Goal: Task Accomplishment & Management: Complete application form

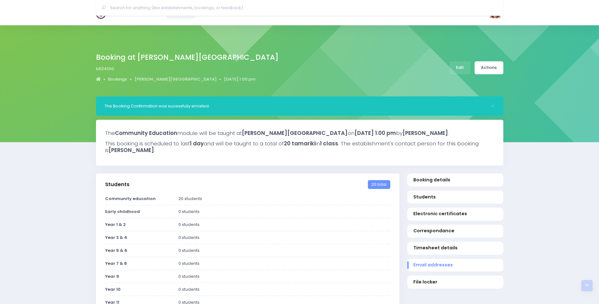
select select "5"
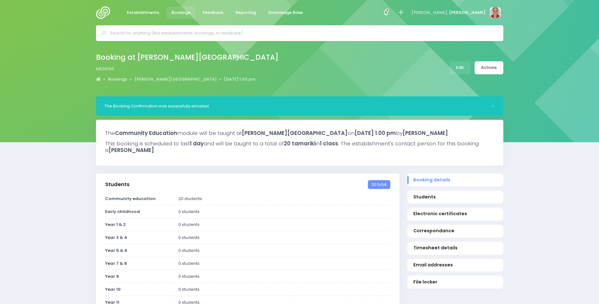
click at [98, 14] on img at bounding box center [105, 12] width 18 height 13
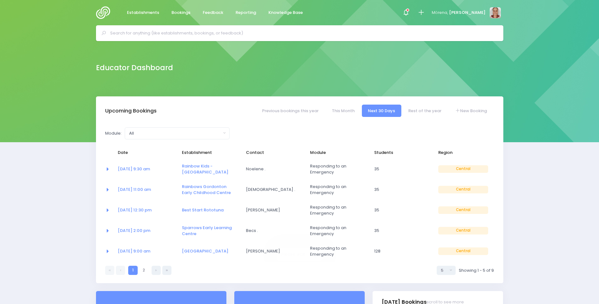
select select "5"
click at [171, 33] on input "text" at bounding box center [302, 32] width 384 height 9
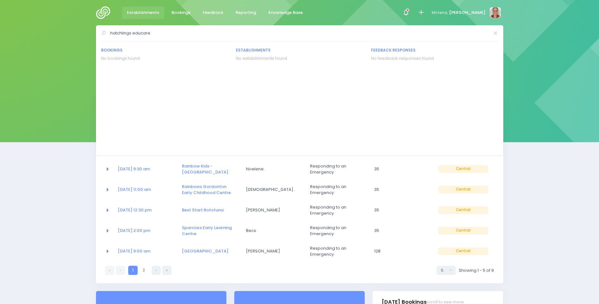
type input "hatchlings educare"
drag, startPoint x: 152, startPoint y: 32, endPoint x: 45, endPoint y: 33, distance: 107.6
click at [45, 33] on div "hatchlings educare Bookings No bookings found Establishments" at bounding box center [299, 33] width 599 height 16
click at [428, 11] on div at bounding box center [421, 13] width 14 height 14
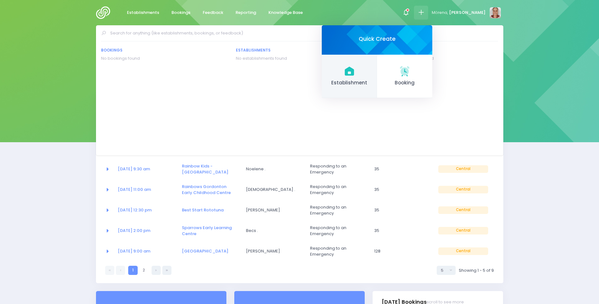
click at [372, 86] on span "Establishment" at bounding box center [349, 82] width 45 height 7
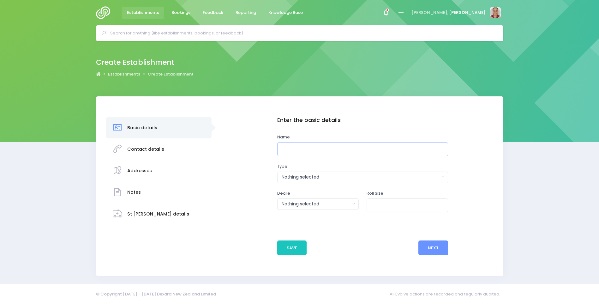
click at [306, 147] on input "text" at bounding box center [362, 149] width 171 height 14
type input "Hatchlings Educare"
click at [334, 172] on button "Nothing selected" at bounding box center [362, 176] width 171 height 11
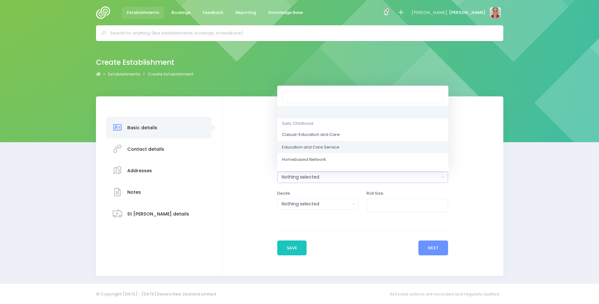
click at [331, 149] on span "Education and Care Service" at bounding box center [310, 147] width 57 height 6
select select "Education and Care Service"
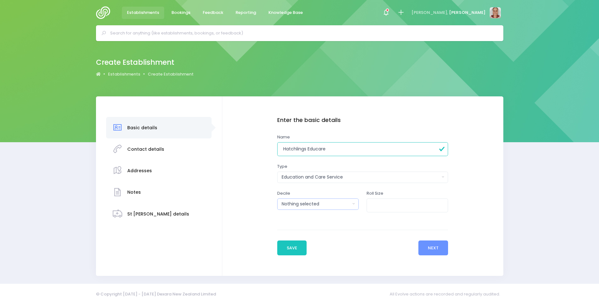
click at [335, 202] on div "Nothing selected" at bounding box center [315, 203] width 69 height 7
click at [337, 140] on link at bounding box center [317, 139] width 81 height 13
click at [410, 209] on input "number" at bounding box center [406, 205] width 81 height 14
type input "20"
click at [423, 244] on button "Next" at bounding box center [433, 247] width 30 height 15
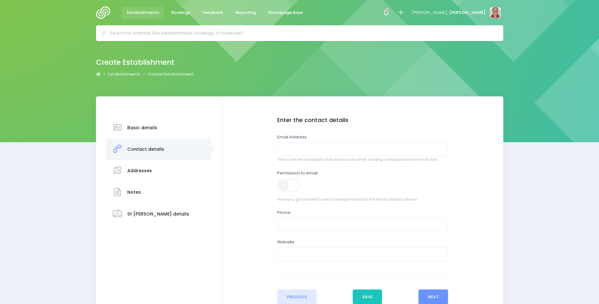
click at [297, 139] on label "Email Address" at bounding box center [291, 137] width 29 height 6
click at [301, 147] on input "email" at bounding box center [362, 149] width 171 height 14
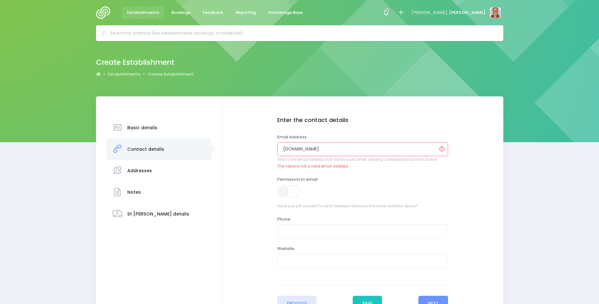
click at [430, 188] on div "Permission to email Have you got consent to send correspondance to the email ad…" at bounding box center [362, 192] width 171 height 33
click at [313, 150] on input "hatchlingseducare.gmail.com" at bounding box center [362, 149] width 171 height 14
click at [306, 148] on input "hatchlingseducare.gmail.com" at bounding box center [362, 149] width 171 height 14
click at [393, 184] on div "Permission to email Have you got consent to send correspondance to the email ad…" at bounding box center [362, 192] width 171 height 33
click at [379, 149] on input "hatchlingeducare.gmail.com" at bounding box center [362, 149] width 171 height 14
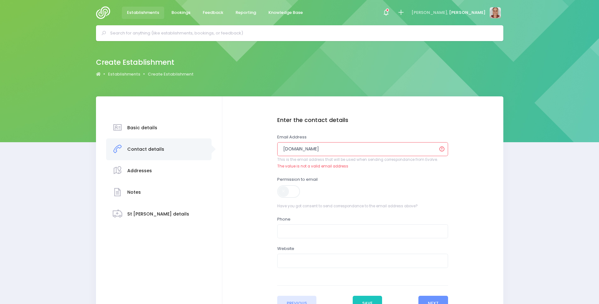
click at [360, 180] on div "Permission to email Have you got consent to send correspondance to the email ad…" at bounding box center [362, 192] width 171 height 33
click at [424, 126] on div "Enter the contact details Email Address hatchlingeducare.gmail.com This is the …" at bounding box center [362, 198] width 171 height 163
drag, startPoint x: 363, startPoint y: 148, endPoint x: 235, endPoint y: 142, distance: 127.9
click at [235, 142] on div "Enter the basic details Name Hatchlings Educare Type Casual-Education and Care …" at bounding box center [362, 214] width 268 height 194
type input "h"
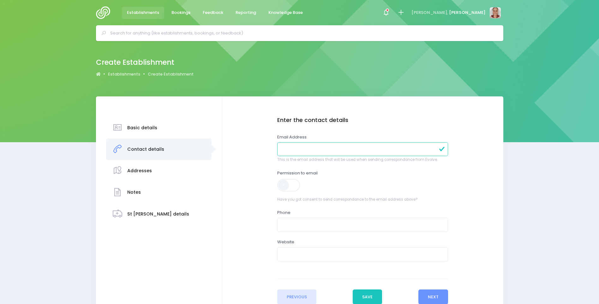
click at [335, 153] on input "email" at bounding box center [362, 149] width 171 height 14
paste input "hatchlings.educare@gmail.com"
type input "hatchlings.educare@gmail.com"
click at [377, 180] on div "Permission to email Have you got consent to send correspondance to the email ad…" at bounding box center [362, 186] width 171 height 33
click at [289, 185] on span at bounding box center [289, 185] width 24 height 13
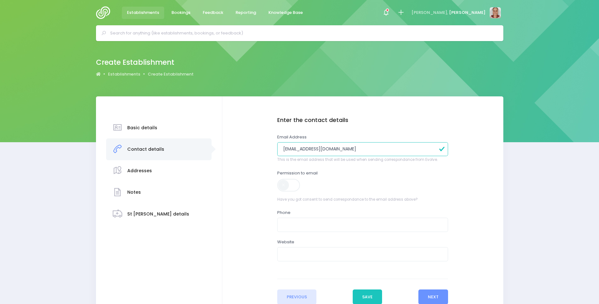
click at [297, 228] on input "text" at bounding box center [362, 224] width 171 height 14
click at [301, 223] on input "text" at bounding box center [362, 224] width 171 height 14
type input "0212324140"
click at [358, 257] on input "text" at bounding box center [362, 254] width 171 height 14
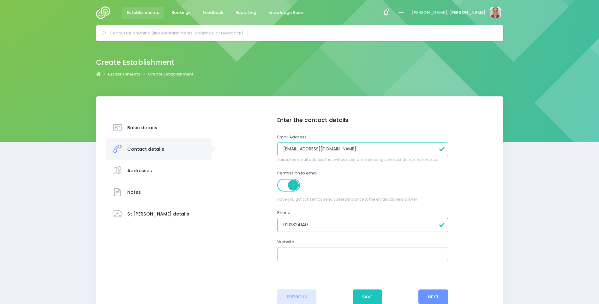
click at [318, 248] on input "text" at bounding box center [362, 254] width 171 height 14
paste input "https://hatchlingseducare.co.nz/"
type input "https://hatchlingseducare.co.nz/"
click at [443, 296] on button "Next" at bounding box center [433, 296] width 30 height 15
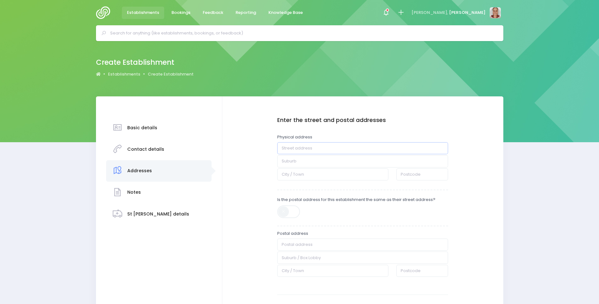
click at [334, 146] on input "text" at bounding box center [362, 148] width 171 height 12
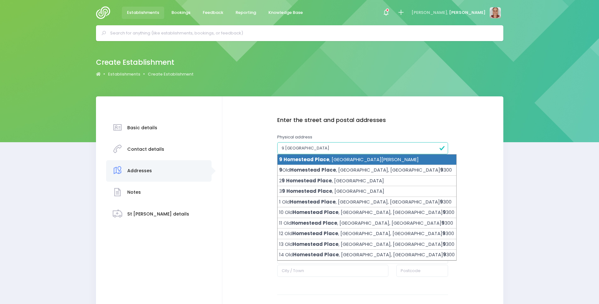
click at [297, 155] on li "9 Homestead Place , Glenview, Hamilton 3206" at bounding box center [366, 159] width 179 height 11
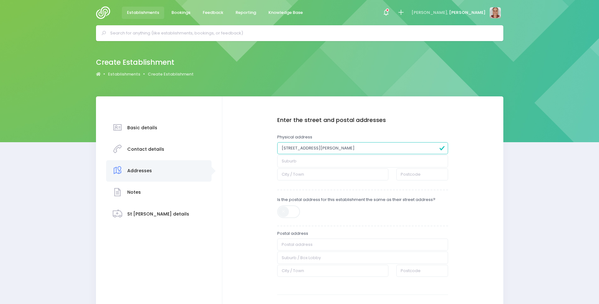
type input "9 Homestead Place"
type input "Glenview"
type input "Hamilton"
type input "3206"
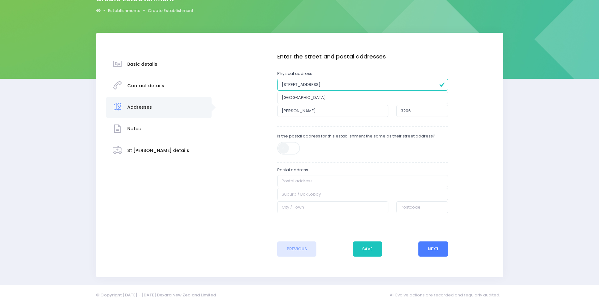
scroll to position [65, 0]
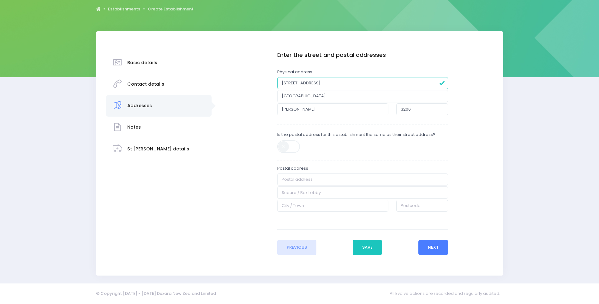
click at [441, 244] on button "Next" at bounding box center [433, 246] width 30 height 15
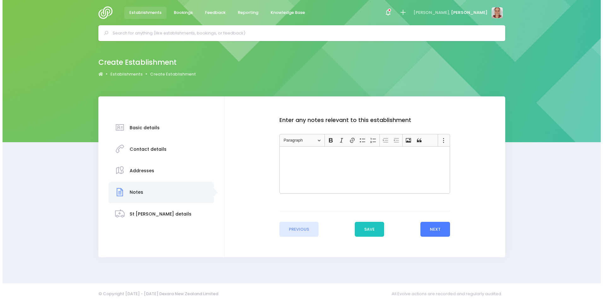
scroll to position [0, 0]
click at [439, 223] on button "Next" at bounding box center [435, 229] width 30 height 15
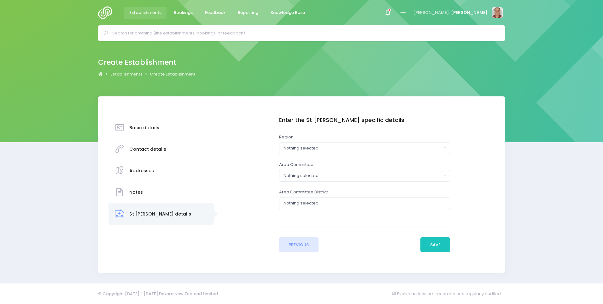
click at [355, 154] on div "Enter the St John specific details Region Northern Central South Island Nothing…" at bounding box center [364, 169] width 171 height 104
click at [356, 149] on div "Nothing selected" at bounding box center [363, 148] width 158 height 6
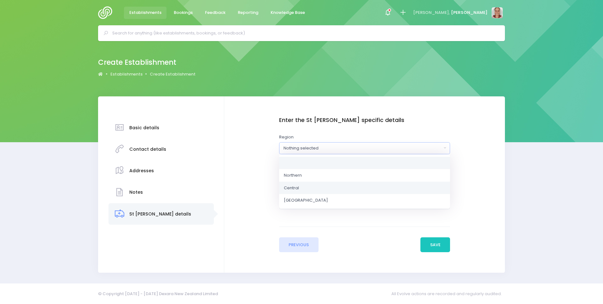
click at [358, 192] on link "Central" at bounding box center [364, 187] width 171 height 13
select select "Central"
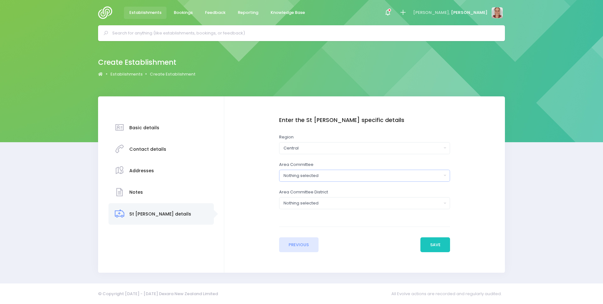
click at [393, 177] on div "Nothing selected" at bounding box center [363, 175] width 158 height 6
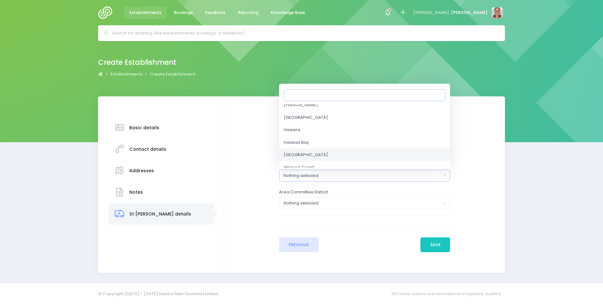
scroll to position [410, 0]
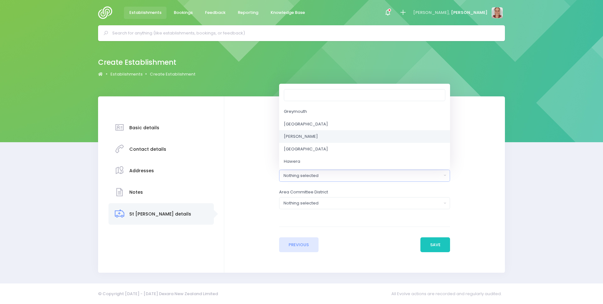
click at [348, 139] on link "Hamilton" at bounding box center [364, 136] width 171 height 13
select select "Hamilton"
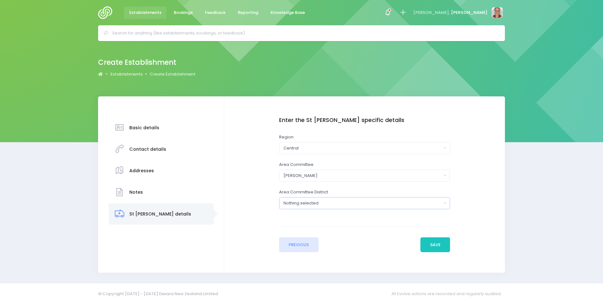
click at [361, 198] on button "Nothing selected" at bounding box center [364, 203] width 171 height 12
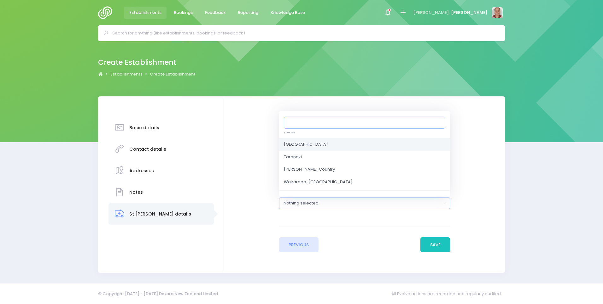
scroll to position [123, 0]
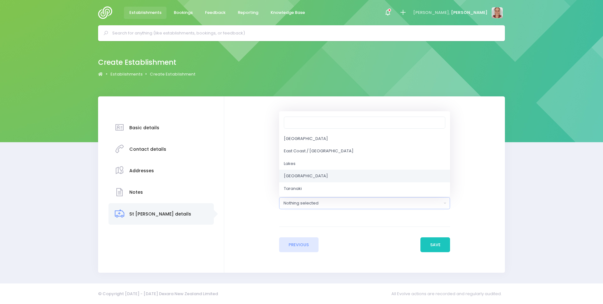
click at [351, 171] on link "North Waikato" at bounding box center [364, 175] width 171 height 13
select select "North Waikato"
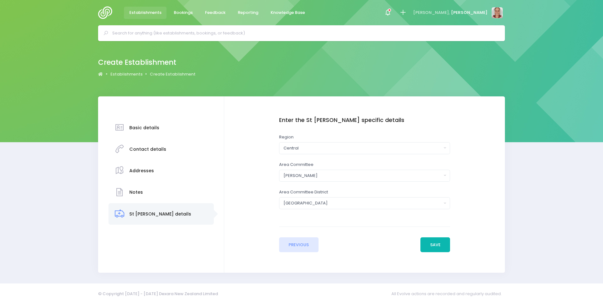
click at [439, 240] on button "Save" at bounding box center [436, 244] width 30 height 15
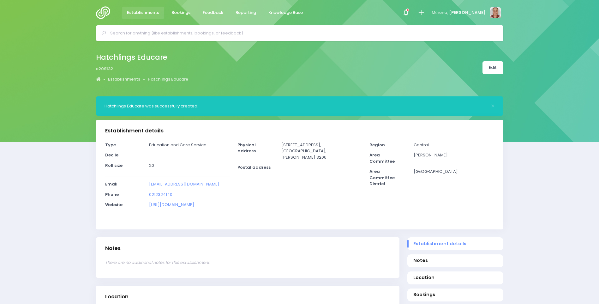
select select "5"
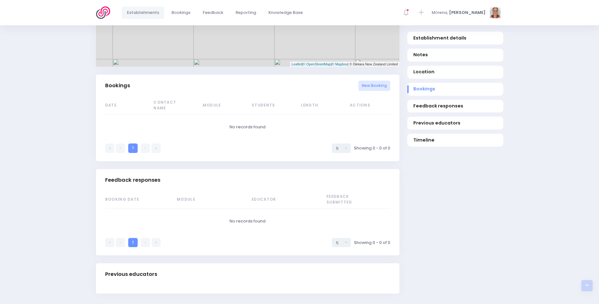
scroll to position [410, 0]
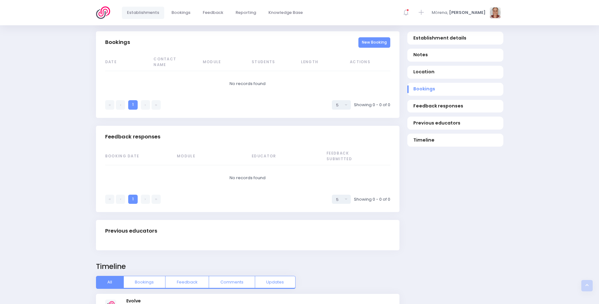
click at [369, 45] on link "New Booking" at bounding box center [374, 42] width 32 height 10
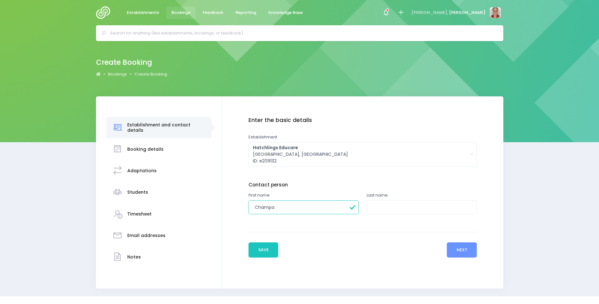
type input "Champa"
type input "."
click at [462, 248] on button "Next" at bounding box center [461, 249] width 30 height 15
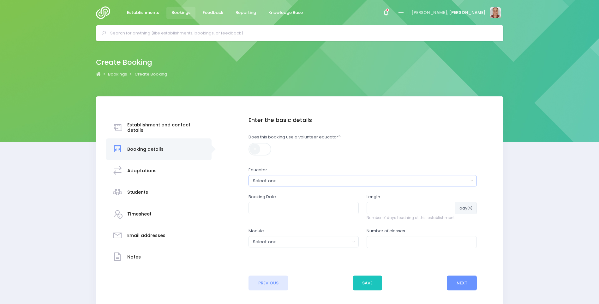
click at [276, 182] on div "Select one..." at bounding box center [360, 180] width 215 height 7
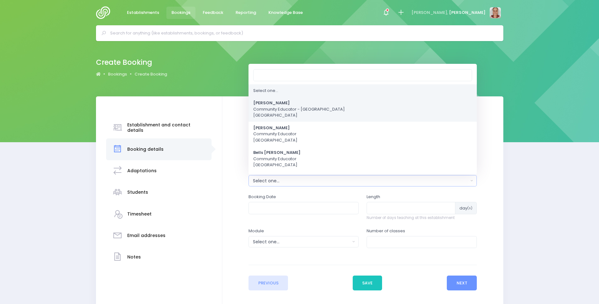
click at [270, 114] on span "Alicia Smale Community Educator - Waikato Central Region" at bounding box center [299, 109] width 92 height 19
select select "381987"
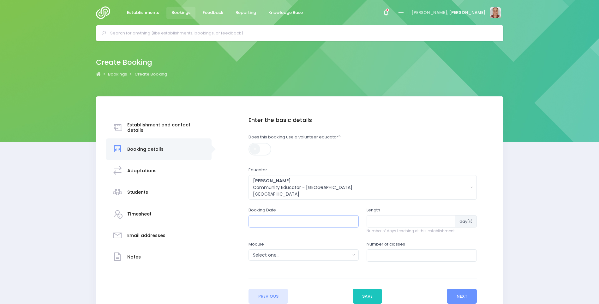
click at [275, 216] on input "text" at bounding box center [303, 221] width 110 height 12
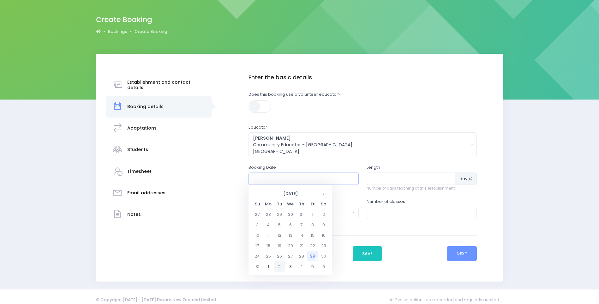
scroll to position [49, 0]
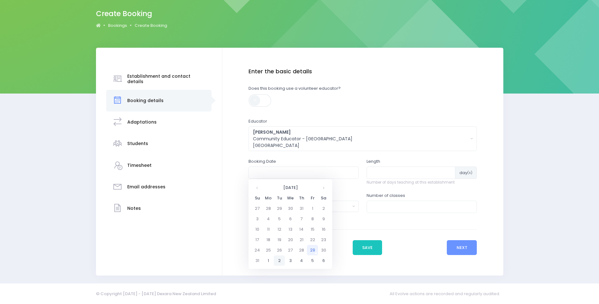
click at [279, 258] on td "2" at bounding box center [279, 260] width 11 height 10
click at [322, 216] on span "11" at bounding box center [321, 217] width 11 height 8
click at [258, 208] on span "11:00" at bounding box center [262, 207] width 18 height 8
type input "02/09/2025 11:00 AM"
click at [401, 171] on input "number" at bounding box center [410, 172] width 89 height 12
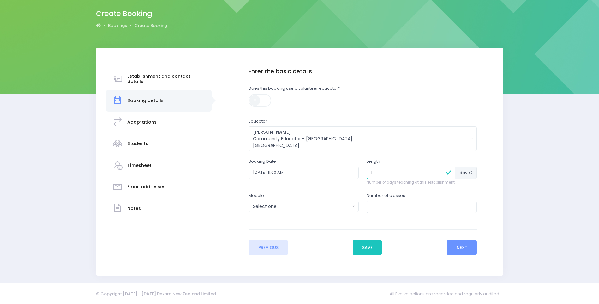
type input "1"
click at [321, 210] on button "Select one..." at bounding box center [303, 205] width 110 height 11
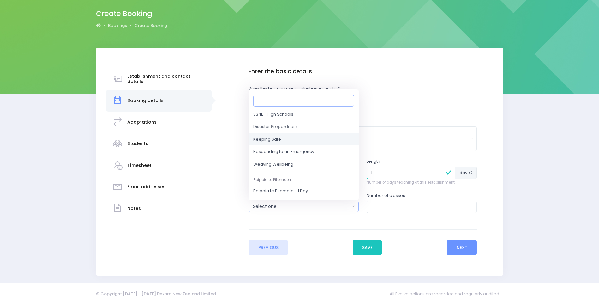
scroll to position [63, 0]
drag, startPoint x: 310, startPoint y: 153, endPoint x: 326, endPoint y: 158, distance: 16.3
click at [311, 153] on link "Responding to an Emergency" at bounding box center [303, 150] width 110 height 13
select select "Responding to an Emergency"
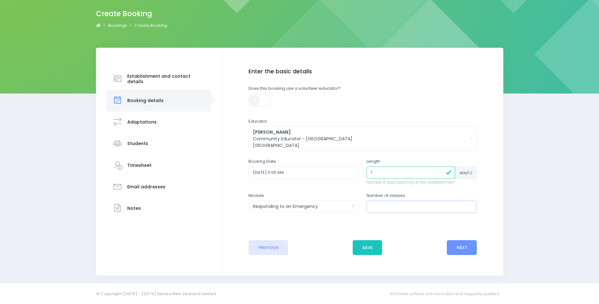
click at [381, 206] on input "number" at bounding box center [421, 206] width 110 height 12
type input "1"
click at [463, 245] on button "Next" at bounding box center [461, 247] width 30 height 15
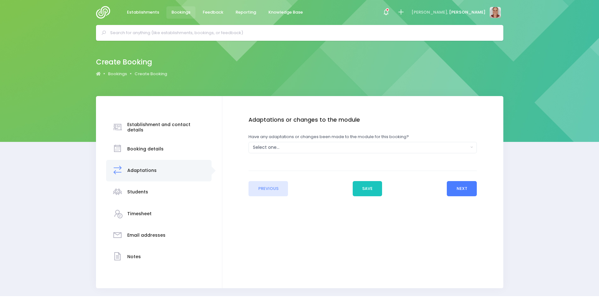
scroll to position [0, 0]
click at [285, 148] on div "Select one..." at bounding box center [360, 147] width 215 height 7
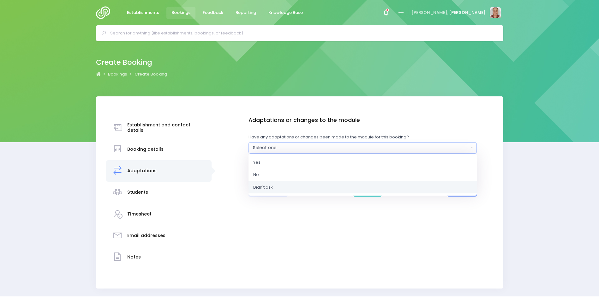
click at [292, 183] on link "Didn't ask" at bounding box center [362, 186] width 228 height 13
select select "Unknown"
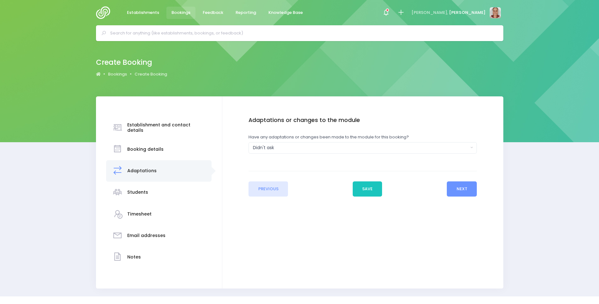
click at [478, 189] on div "Enter the basic details Establishment Select one... ** Do not use, double up **…" at bounding box center [362, 157] width 268 height 80
click at [466, 189] on button "Next" at bounding box center [461, 188] width 30 height 15
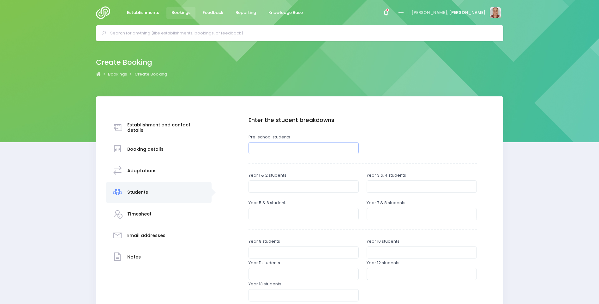
click at [302, 150] on input "number" at bounding box center [303, 148] width 110 height 12
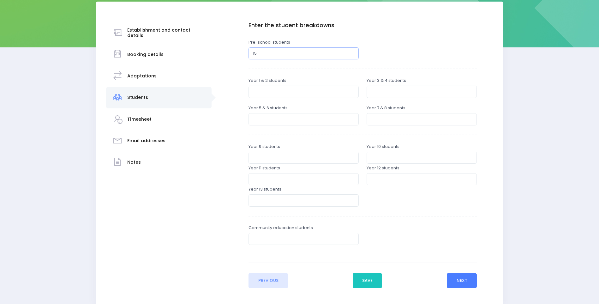
type input "15"
click at [469, 278] on button "Next" at bounding box center [461, 280] width 30 height 15
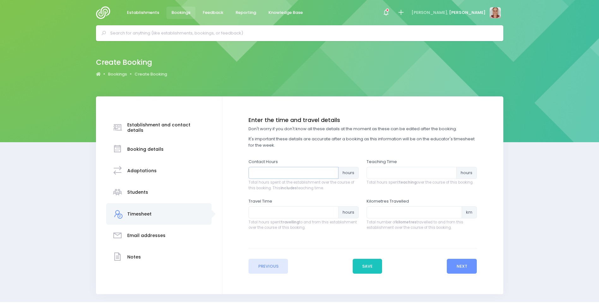
click at [314, 170] on input "number" at bounding box center [293, 173] width 90 height 12
type input "1"
click at [390, 174] on input "number" at bounding box center [411, 173] width 90 height 12
type input ".5"
click at [473, 266] on button "Next" at bounding box center [461, 265] width 30 height 15
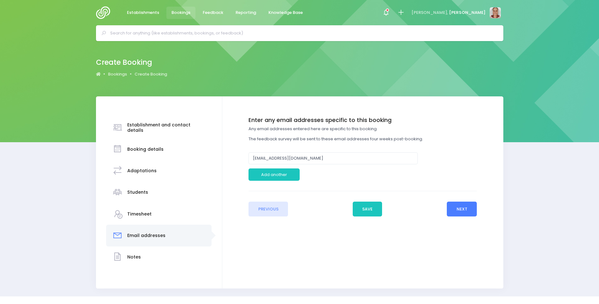
click at [466, 207] on button "Next" at bounding box center [461, 208] width 30 height 15
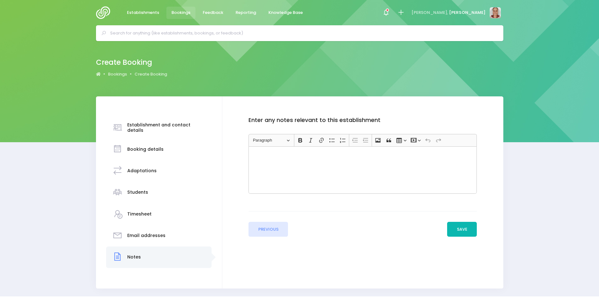
click at [456, 227] on button "Save" at bounding box center [462, 229] width 30 height 15
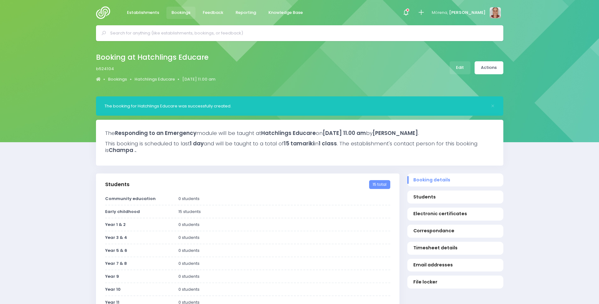
select select "5"
click at [494, 68] on link "Actions" at bounding box center [488, 67] width 29 height 13
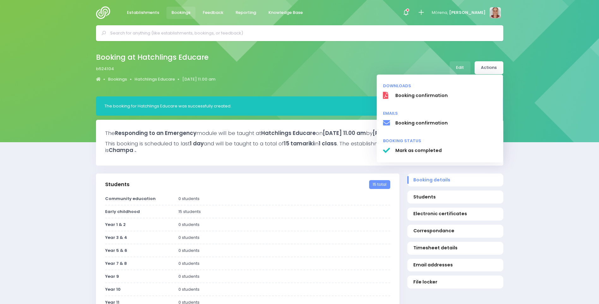
click at [302, 43] on div "Booking at Hatchlings Educare b524104 Bookings Hatchlings Educare 2 September 2…" at bounding box center [299, 68] width 599 height 55
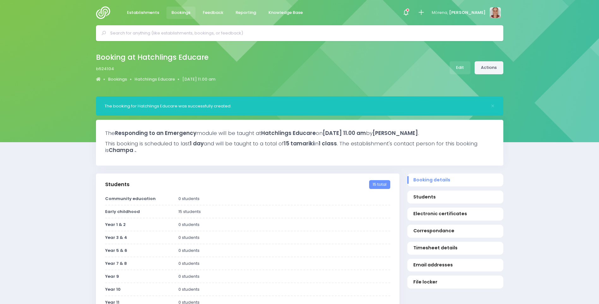
click at [481, 66] on link "Actions" at bounding box center [488, 67] width 29 height 13
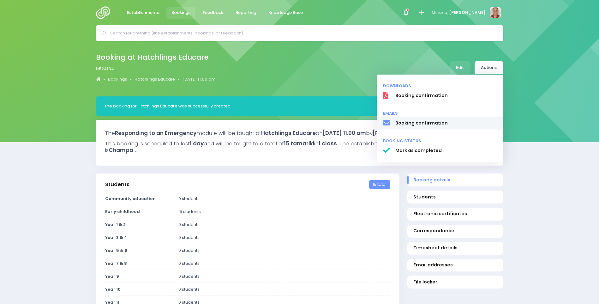
click at [460, 120] on span "Booking confirmation" at bounding box center [446, 123] width 102 height 7
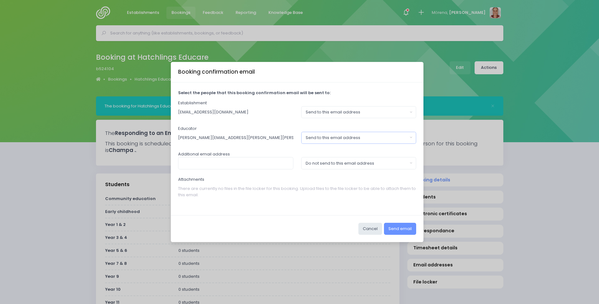
click at [404, 142] on button "Send to this email address" at bounding box center [358, 138] width 115 height 12
click at [406, 164] on link "Do not send to this email address" at bounding box center [358, 164] width 115 height 13
select select "no_email"
click at [408, 224] on button "Send email" at bounding box center [400, 228] width 32 height 12
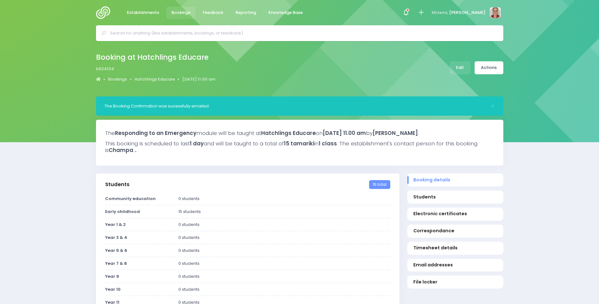
select select "5"
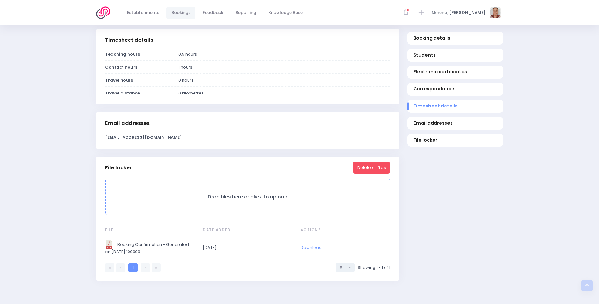
scroll to position [507, 0]
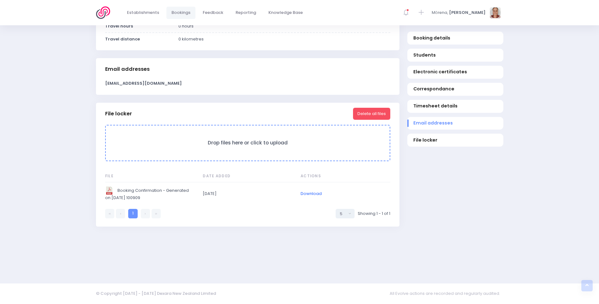
click at [310, 193] on link "Download" at bounding box center [310, 193] width 21 height 6
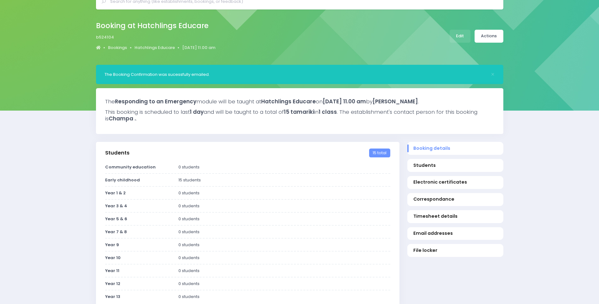
scroll to position [0, 0]
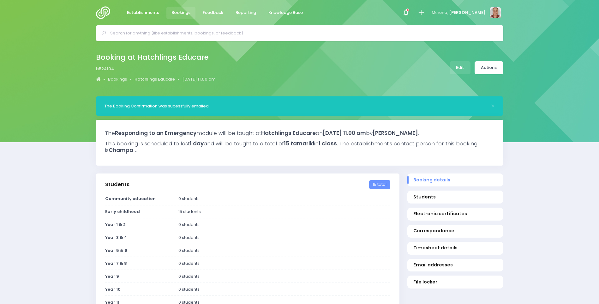
click at [148, 34] on input "text" at bounding box center [302, 32] width 384 height 9
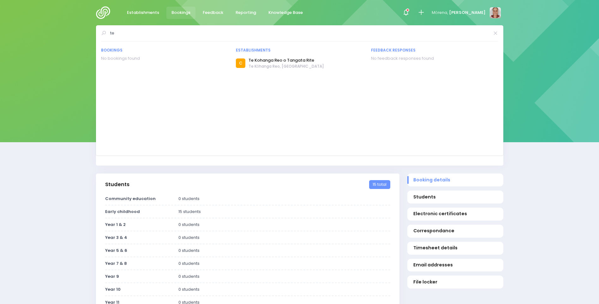
type input "t"
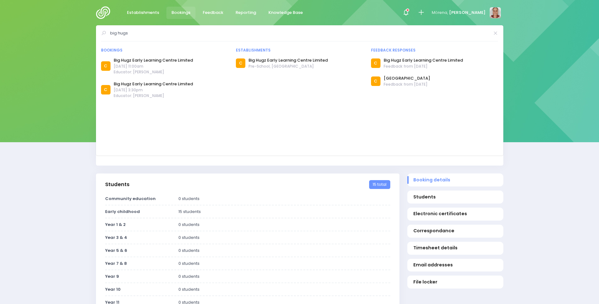
type input "big hugs"
drag, startPoint x: 141, startPoint y: 34, endPoint x: 86, endPoint y: 34, distance: 55.2
click at [86, 34] on div "big hugs Bookings C" at bounding box center [299, 33] width 599 height 16
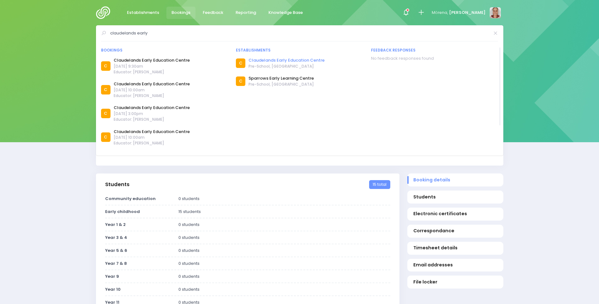
type input "claudelands early"
click at [271, 61] on link "Claudelands Early Education Centre" at bounding box center [286, 60] width 76 height 6
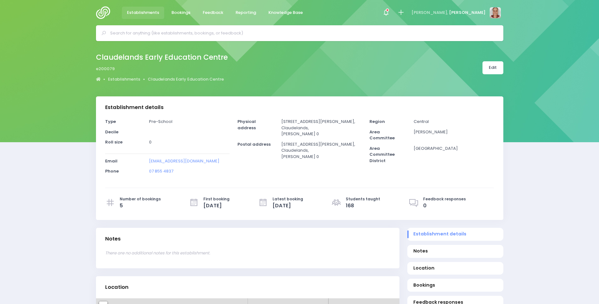
select select "5"
click at [154, 35] on input "text" at bounding box center [302, 32] width 384 height 9
type input "b"
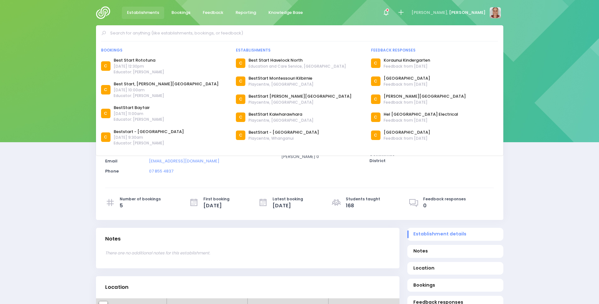
click at [265, 28] on input "text" at bounding box center [302, 32] width 384 height 9
type input "Best"
click at [404, 11] on icon at bounding box center [400, 12] width 7 height 7
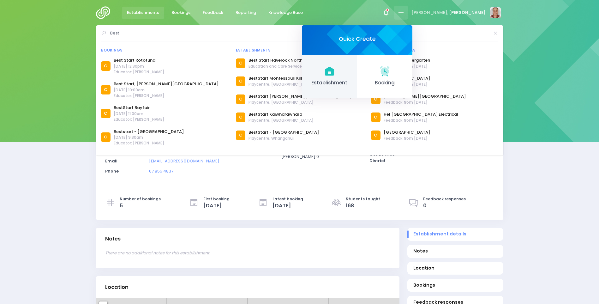
click at [357, 61] on link "Establishment" at bounding box center [329, 77] width 55 height 44
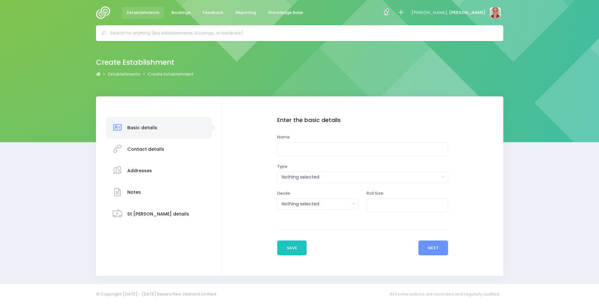
click at [132, 31] on input "text" at bounding box center [302, 32] width 384 height 9
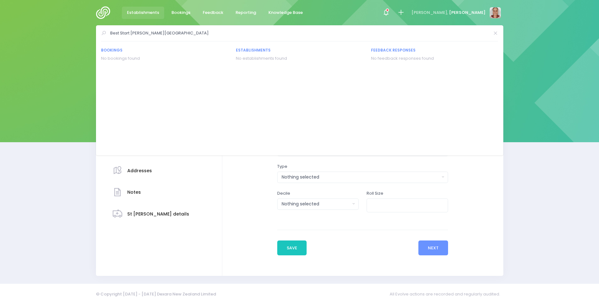
drag, startPoint x: 193, startPoint y: 35, endPoint x: 111, endPoint y: 33, distance: 82.1
click at [111, 33] on input "Best Start [PERSON_NAME][GEOGRAPHIC_DATA]" at bounding box center [299, 32] width 379 height 9
type input "Best Start [PERSON_NAME][GEOGRAPHIC_DATA]"
click at [404, 11] on icon at bounding box center [400, 12] width 7 height 7
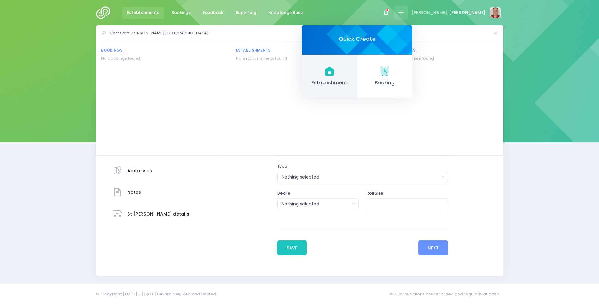
click at [352, 79] on span "Establishment" at bounding box center [329, 82] width 45 height 7
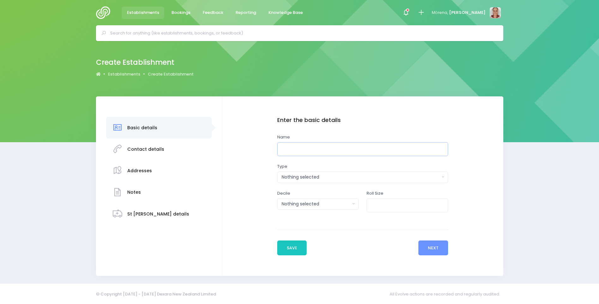
click at [292, 150] on input "text" at bounding box center [362, 149] width 171 height 14
paste input "Best Start [PERSON_NAME][GEOGRAPHIC_DATA]"
type input "Best Start [PERSON_NAME][GEOGRAPHIC_DATA]"
click at [350, 181] on button "Nothing selected" at bounding box center [362, 176] width 171 height 11
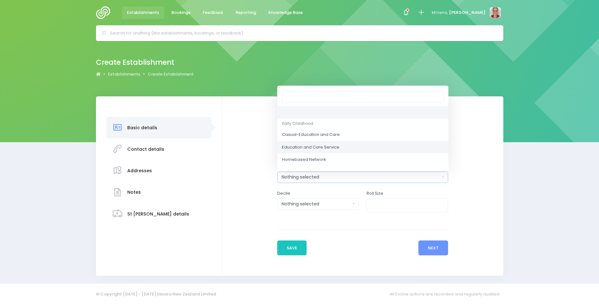
click at [345, 144] on link "Education and Care Service" at bounding box center [362, 147] width 171 height 13
select select "Education and Care Service"
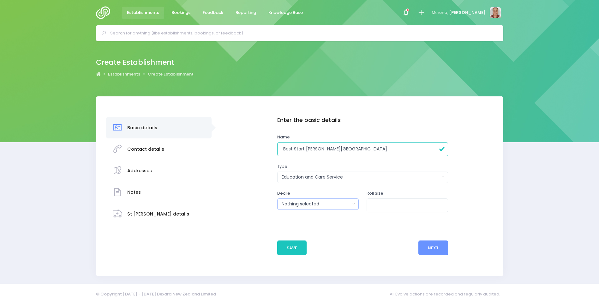
click at [332, 207] on button "Nothing selected" at bounding box center [317, 203] width 81 height 11
click at [397, 208] on input "number" at bounding box center [406, 205] width 81 height 14
type input "30"
click at [425, 248] on button "Next" at bounding box center [433, 247] width 30 height 15
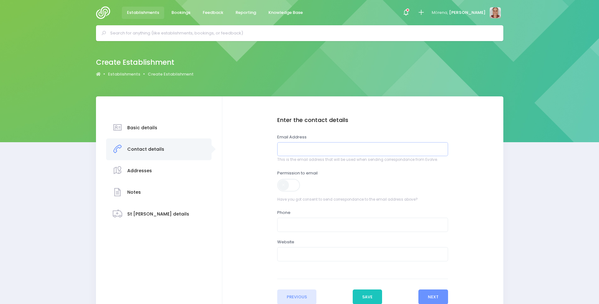
click at [341, 147] on input "email" at bounding box center [362, 149] width 171 height 14
type input "[EMAIL_ADDRESS][DOMAIN_NAME]"
click at [289, 183] on span at bounding box center [289, 185] width 24 height 13
click at [312, 220] on input "text" at bounding box center [362, 224] width 171 height 14
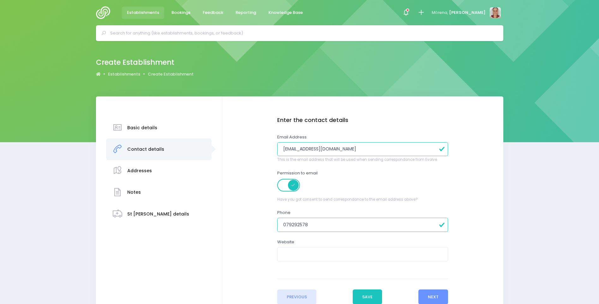
type input "079292578"
click at [315, 257] on input "text" at bounding box center [362, 254] width 171 height 14
paste input "https://best-start.org/centres/beststart-dixon-heights"
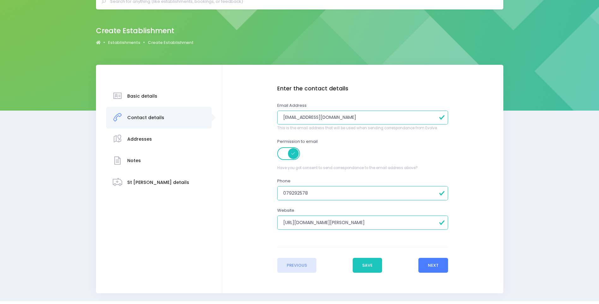
type input "https://best-start.org/centres/beststart-dixon-heights"
click at [423, 263] on button "Next" at bounding box center [433, 264] width 30 height 15
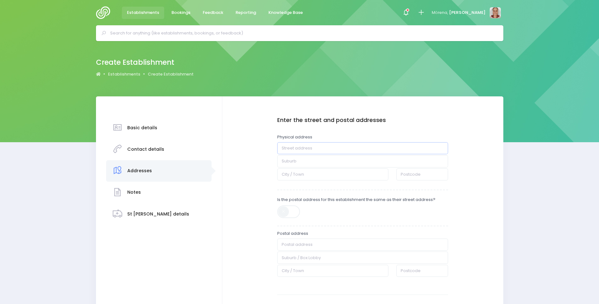
click at [304, 147] on input "text" at bounding box center [362, 148] width 171 height 12
click at [345, 150] on input "text" at bounding box center [362, 148] width 171 height 12
click at [378, 128] on div "Enter the street and postal addresses Physical address 74/76" at bounding box center [362, 203] width 171 height 172
click at [374, 151] on input "74/76" at bounding box center [362, 148] width 171 height 12
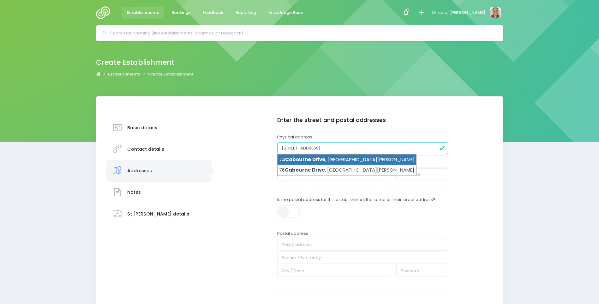
click at [364, 159] on li "74 Cabourne Drive , Glenview, Hamilton 3206" at bounding box center [346, 159] width 139 height 11
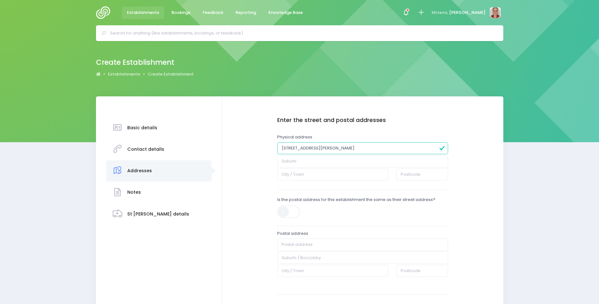
type input "74 Cabourne Drive"
type input "Glenview"
type input "Hamilton"
type input "3206"
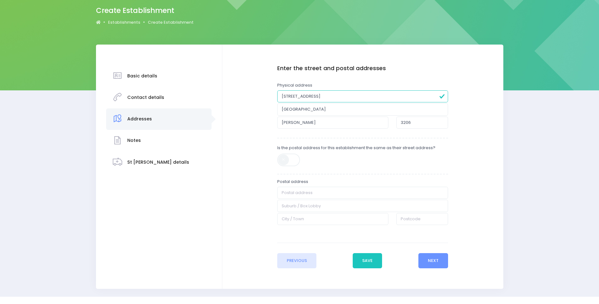
scroll to position [63, 0]
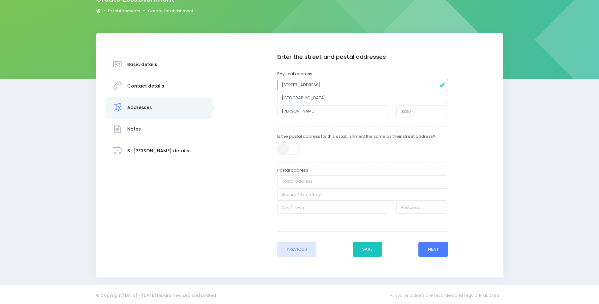
click at [437, 247] on button "Next" at bounding box center [433, 248] width 30 height 15
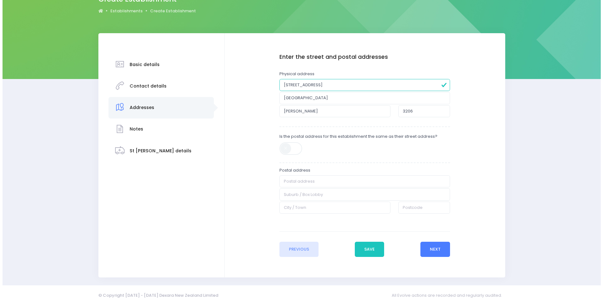
scroll to position [0, 0]
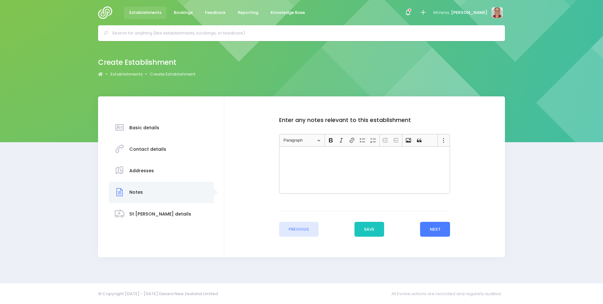
click at [431, 228] on button "Next" at bounding box center [435, 229] width 30 height 15
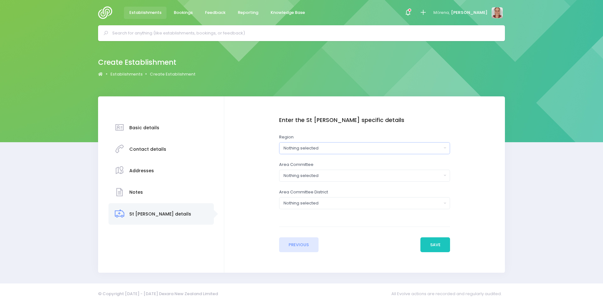
click at [359, 148] on div "Nothing selected" at bounding box center [363, 148] width 158 height 6
click at [357, 186] on link "Central" at bounding box center [364, 187] width 171 height 13
select select "Central"
click at [348, 164] on div "Area Committee Alexandra Amuri Ashburton Auckland Central Banks Peninsula Bay o…" at bounding box center [364, 171] width 171 height 20
click at [348, 174] on div "Nothing selected" at bounding box center [363, 175] width 158 height 6
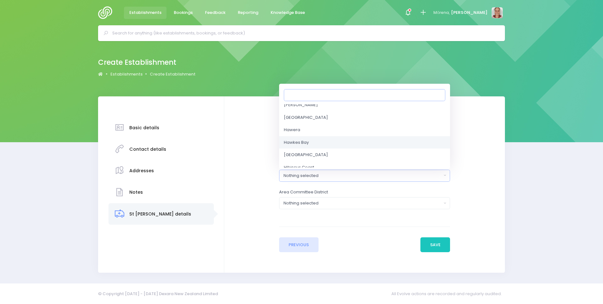
scroll to position [410, 0]
click at [348, 136] on link "Hamilton" at bounding box center [364, 136] width 171 height 13
select select "Hamilton"
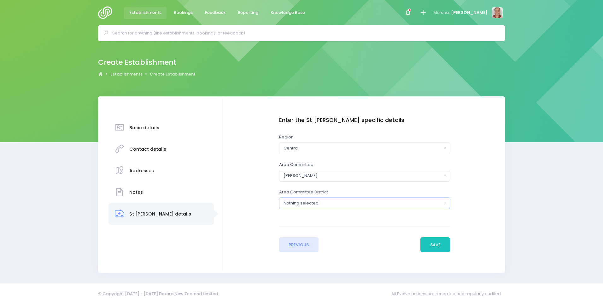
click at [340, 204] on div "Nothing selected" at bounding box center [363, 203] width 158 height 6
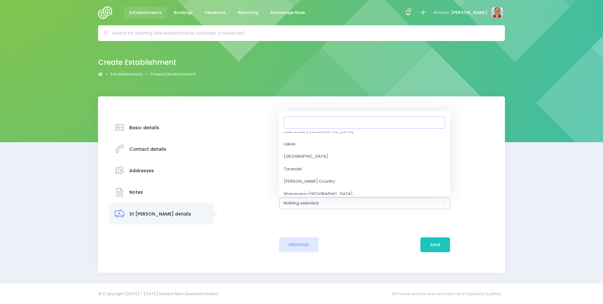
scroll to position [158, 0]
click at [333, 141] on link "North Waikato" at bounding box center [364, 141] width 171 height 13
select select "North Waikato"
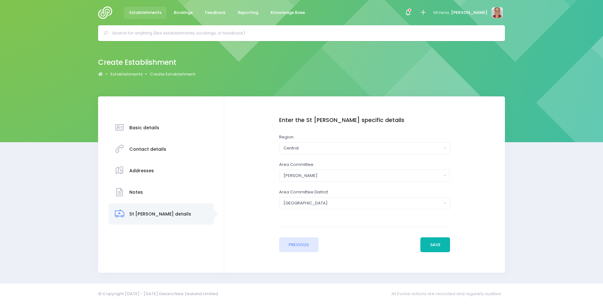
click at [446, 248] on button "Save" at bounding box center [436, 244] width 30 height 15
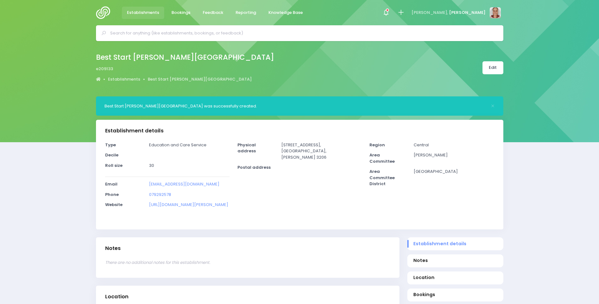
select select "5"
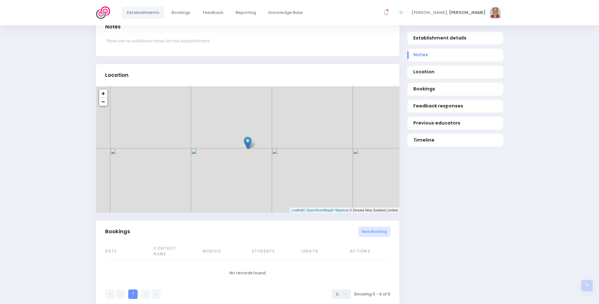
scroll to position [284, 0]
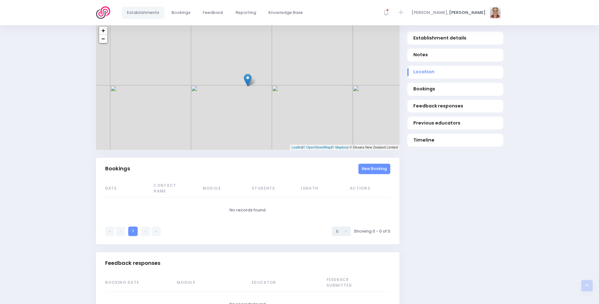
click at [371, 174] on link "New Booking" at bounding box center [374, 168] width 32 height 10
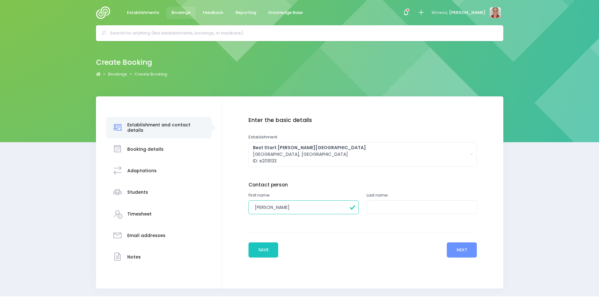
type input "[PERSON_NAME]"
click at [425, 207] on input "text" at bounding box center [421, 207] width 110 height 14
type input "."
click at [471, 250] on button "Next" at bounding box center [461, 249] width 30 height 15
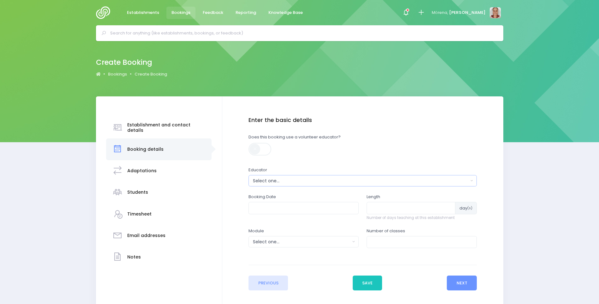
click at [317, 180] on div "Select one..." at bounding box center [360, 180] width 215 height 7
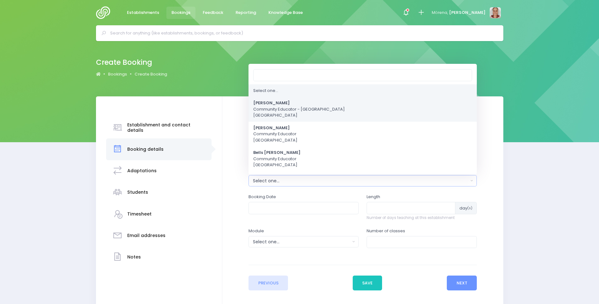
click at [259, 106] on span "[PERSON_NAME] Community Educator - [GEOGRAPHIC_DATA]" at bounding box center [299, 109] width 92 height 19
select select "381987"
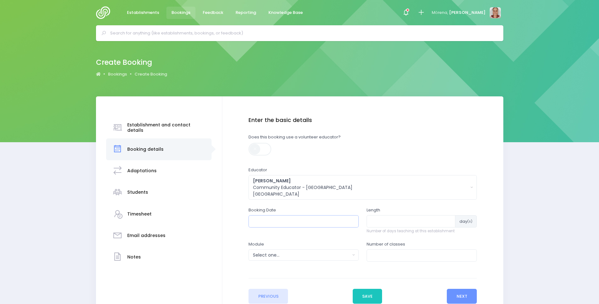
click at [268, 218] on input "text" at bounding box center [303, 221] width 110 height 12
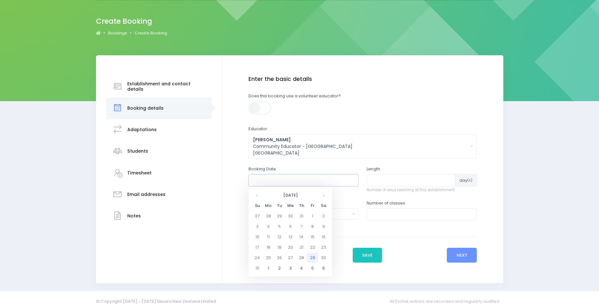
scroll to position [49, 0]
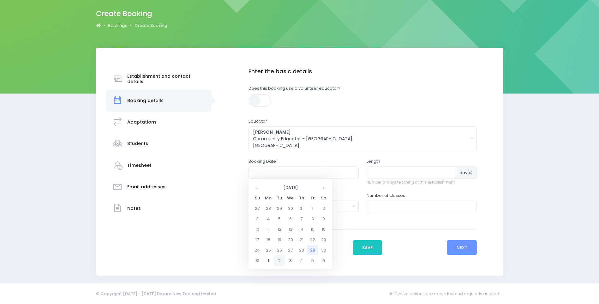
click at [281, 258] on td "2" at bounding box center [279, 260] width 11 height 10
click at [294, 213] on span "9" at bounding box center [296, 217] width 11 height 8
click at [302, 216] on span "9:30" at bounding box center [300, 217] width 18 height 8
type input "[DATE] 09:30 AM"
click at [388, 174] on input "number" at bounding box center [410, 172] width 89 height 12
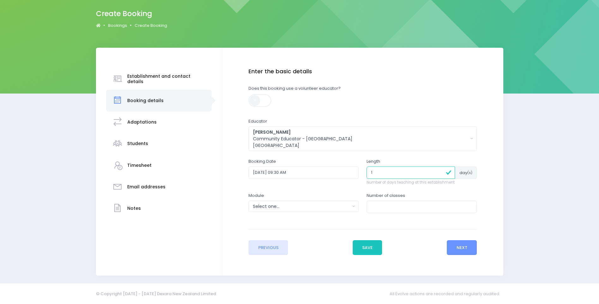
type input "1"
click at [287, 206] on div "Select one..." at bounding box center [301, 206] width 97 height 7
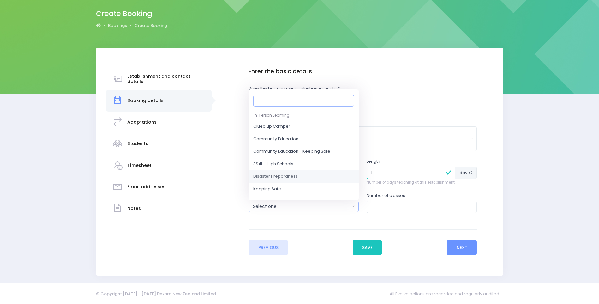
scroll to position [32, 0]
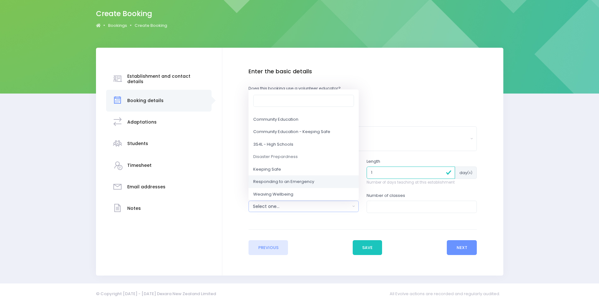
click at [284, 180] on span "Responding to an Emergency" at bounding box center [283, 182] width 61 height 6
select select "Responding to an Emergency"
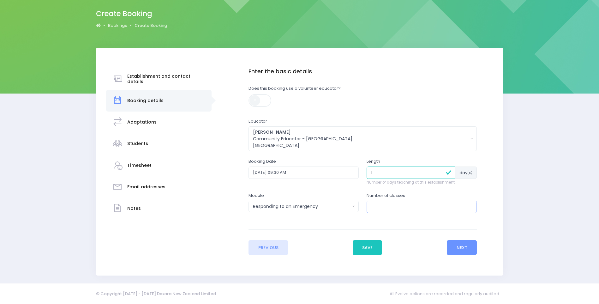
click at [406, 206] on input "number" at bounding box center [421, 206] width 110 height 12
type input "1"
click at [458, 249] on button "Next" at bounding box center [461, 247] width 30 height 15
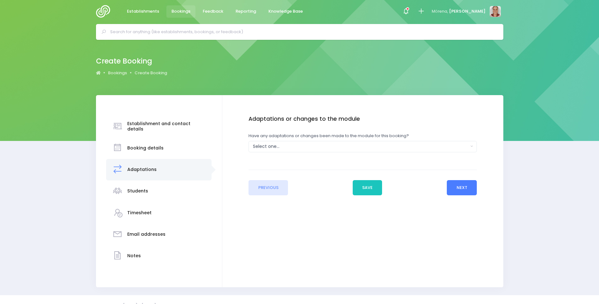
scroll to position [0, 0]
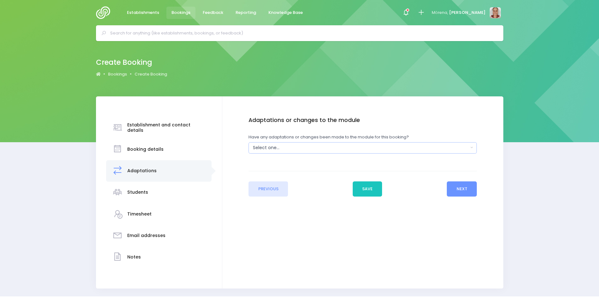
click at [263, 146] on div "Select one..." at bounding box center [360, 147] width 215 height 7
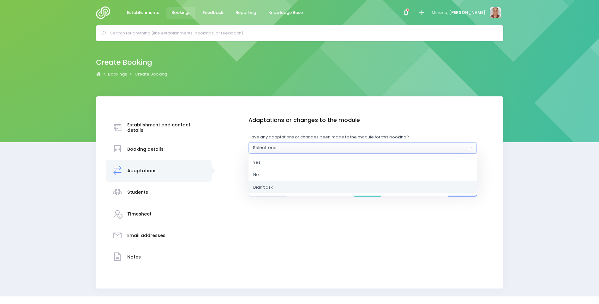
click at [284, 188] on link "Didn't ask" at bounding box center [362, 186] width 228 height 13
select select "Unknown"
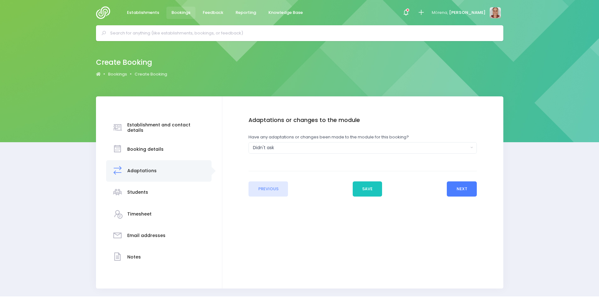
click at [462, 190] on button "Next" at bounding box center [461, 188] width 30 height 15
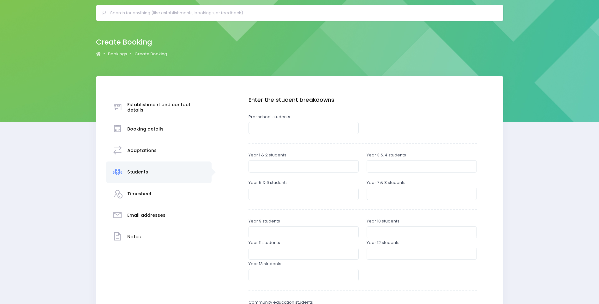
scroll to position [32, 0]
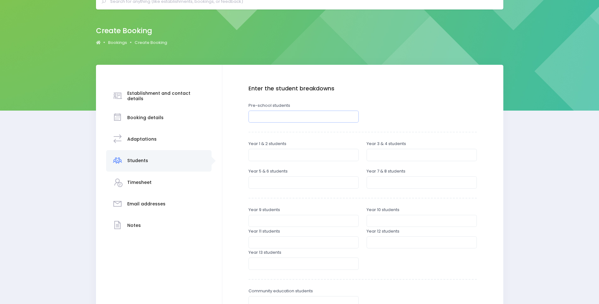
click at [304, 120] on input "number" at bounding box center [303, 116] width 110 height 12
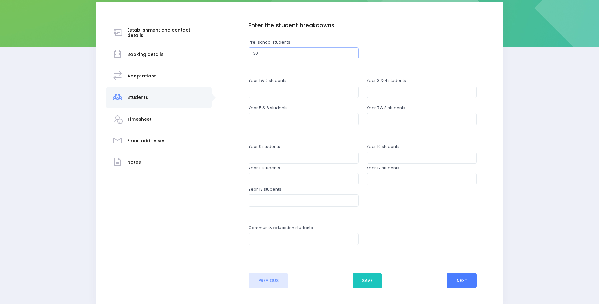
type input "30"
click at [455, 282] on button "Next" at bounding box center [461, 280] width 30 height 15
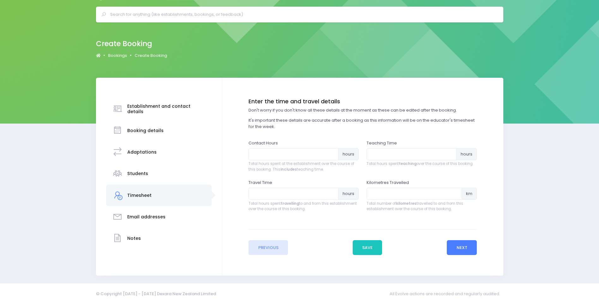
scroll to position [0, 0]
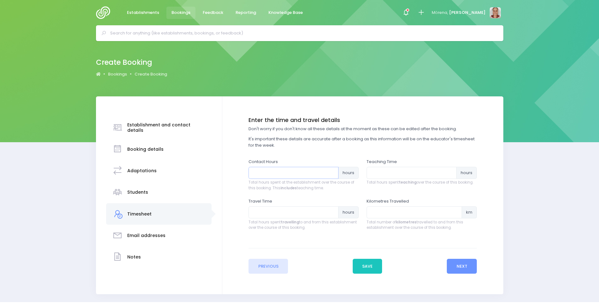
click at [298, 169] on input "number" at bounding box center [293, 173] width 90 height 12
type input "1"
click at [449, 171] on input "0.25" at bounding box center [411, 173] width 90 height 12
type input "0.5"
click at [449, 171] on input "0.5" at bounding box center [411, 173] width 90 height 12
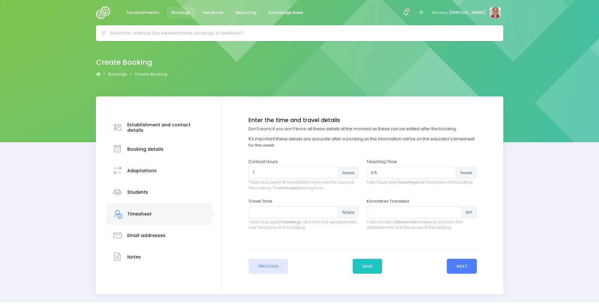
click at [461, 266] on button "Next" at bounding box center [461, 265] width 30 height 15
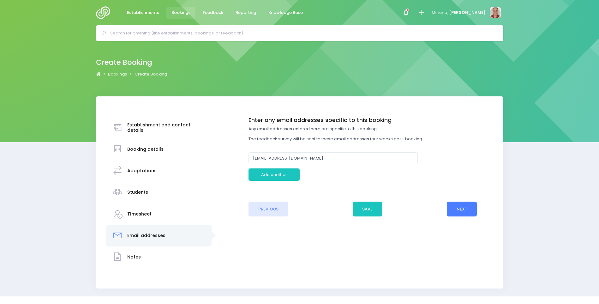
click at [464, 211] on button "Next" at bounding box center [461, 208] width 30 height 15
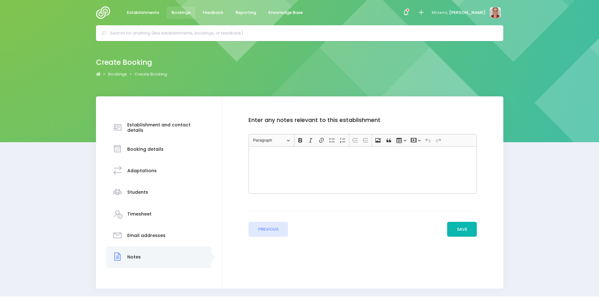
click at [471, 227] on button "Save" at bounding box center [462, 229] width 30 height 15
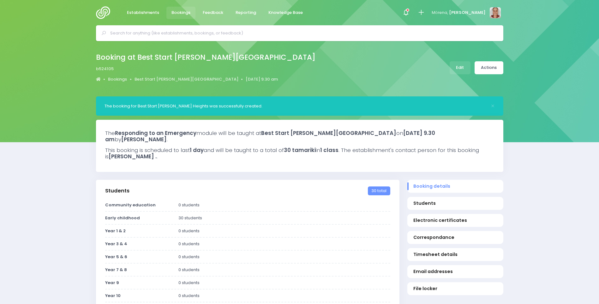
select select "5"
click at [497, 62] on link "Actions" at bounding box center [488, 67] width 29 height 13
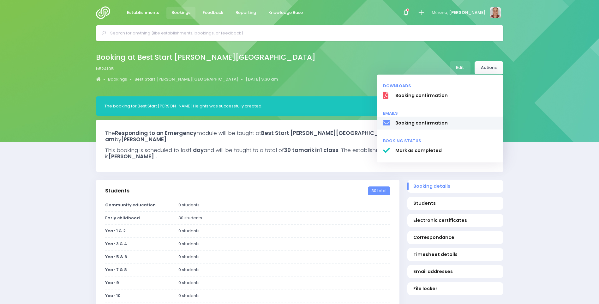
click at [479, 122] on span "Booking confirmation" at bounding box center [446, 123] width 102 height 7
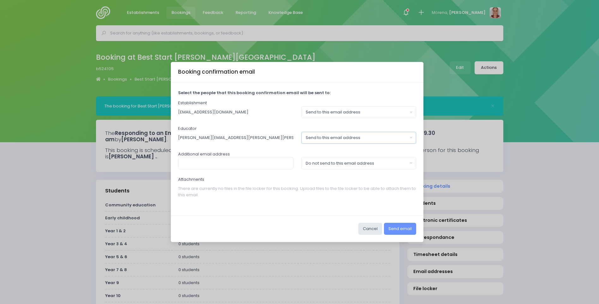
click at [361, 137] on div "Send to this email address" at bounding box center [356, 137] width 102 height 6
click at [369, 164] on span "Do not send to this email address" at bounding box center [340, 165] width 68 height 6
select select "no_email"
click at [411, 229] on button "Send email" at bounding box center [400, 228] width 32 height 12
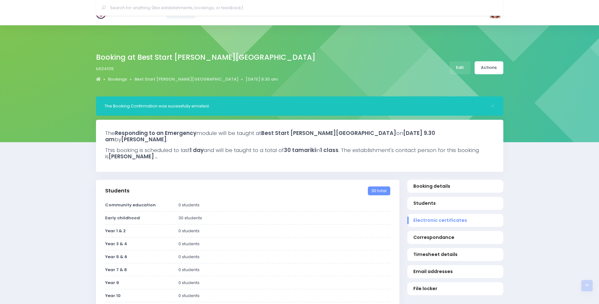
select select "5"
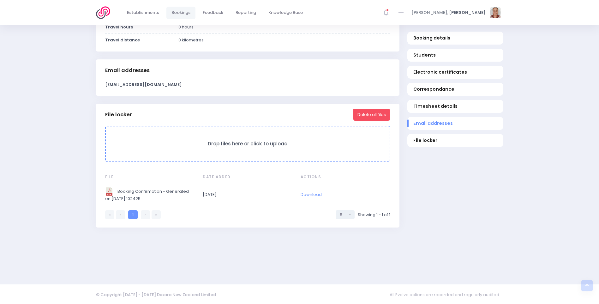
scroll to position [507, 0]
click at [315, 194] on link "Download" at bounding box center [310, 193] width 21 height 6
click at [309, 194] on link "Download" at bounding box center [310, 193] width 21 height 6
